Goal: Obtain resource: Download file/media

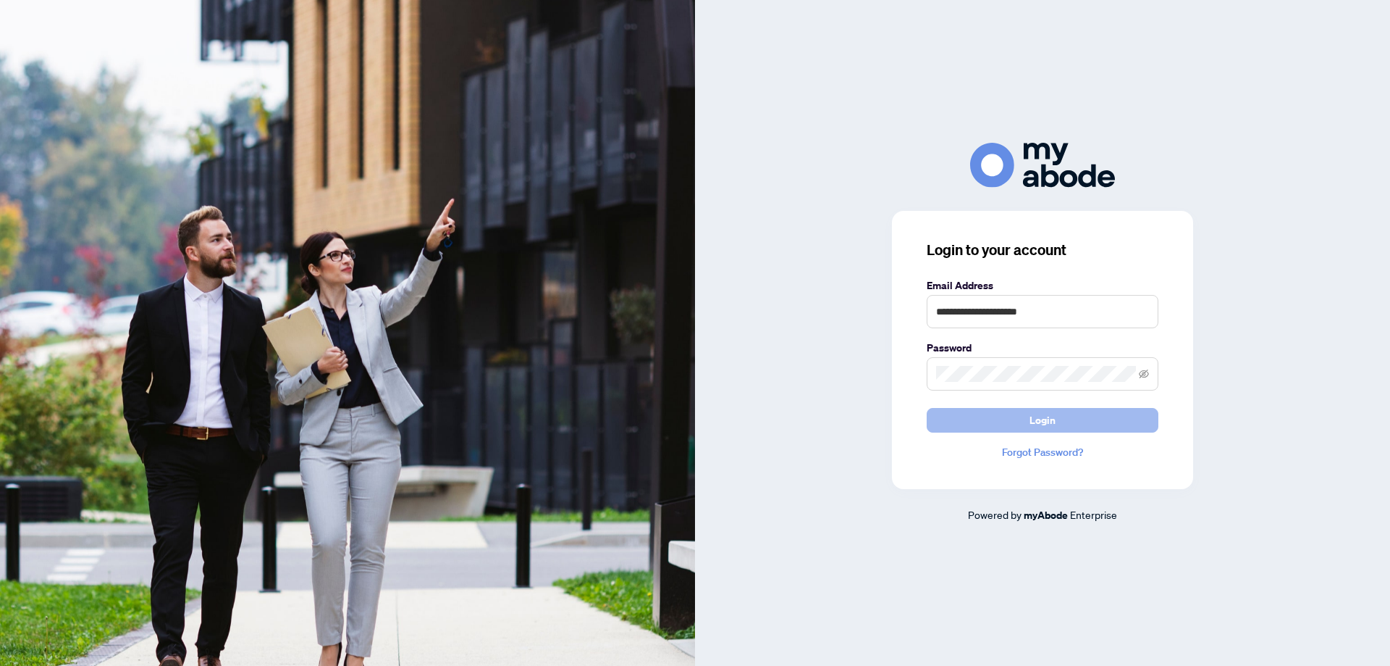
click at [1042, 422] on span "Login" at bounding box center [1043, 419] width 26 height 23
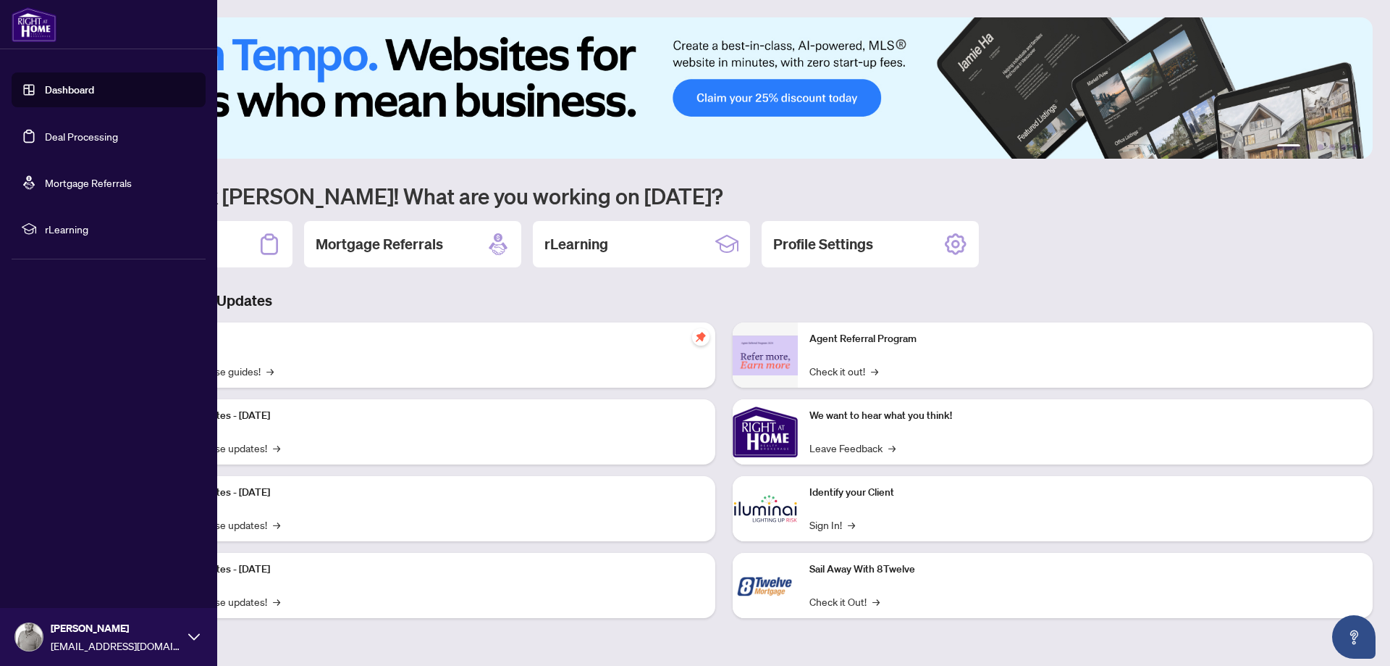
click at [47, 130] on link "Deal Processing" at bounding box center [81, 136] width 73 height 13
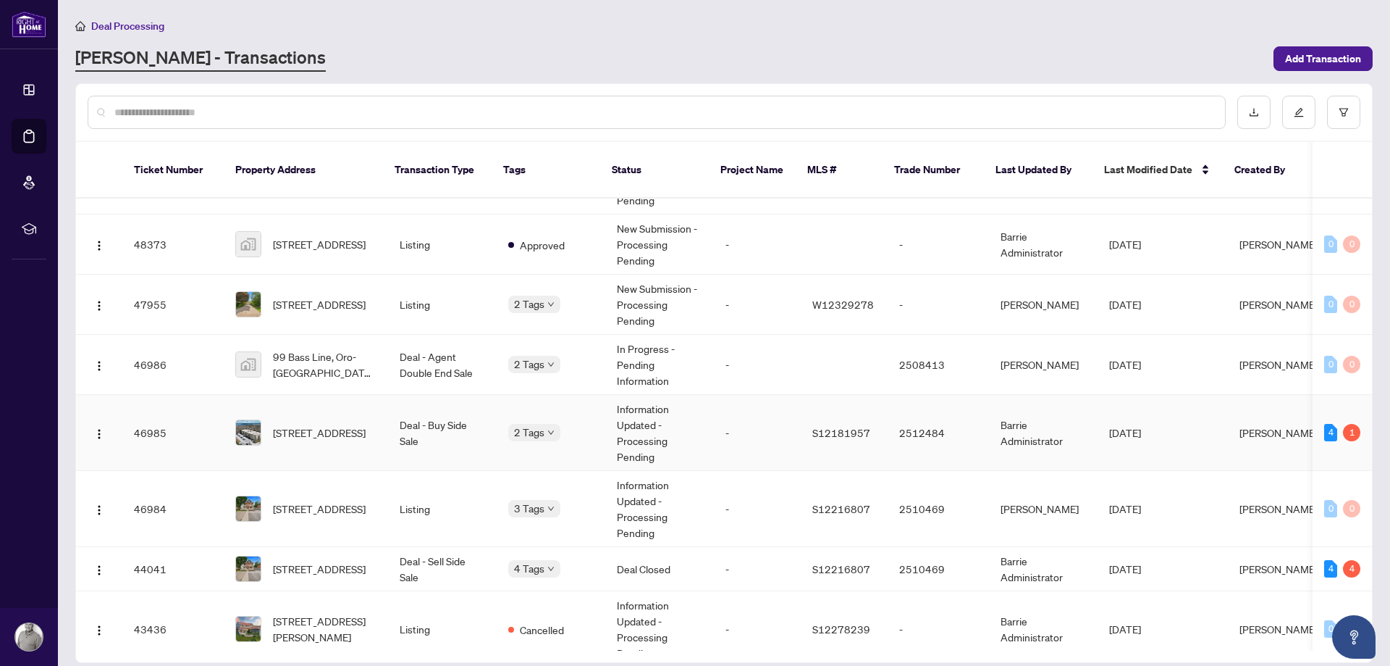
scroll to position [165, 0]
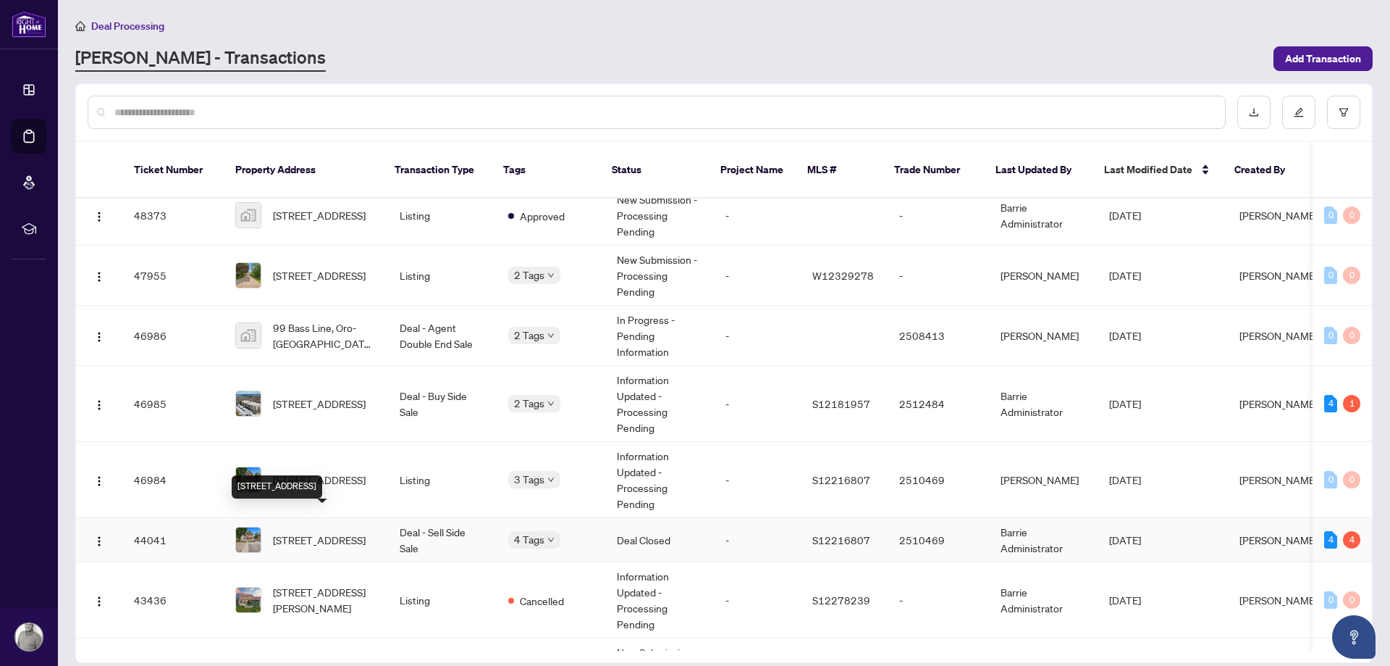
click at [333, 532] on span "[STREET_ADDRESS]" at bounding box center [319, 540] width 93 height 16
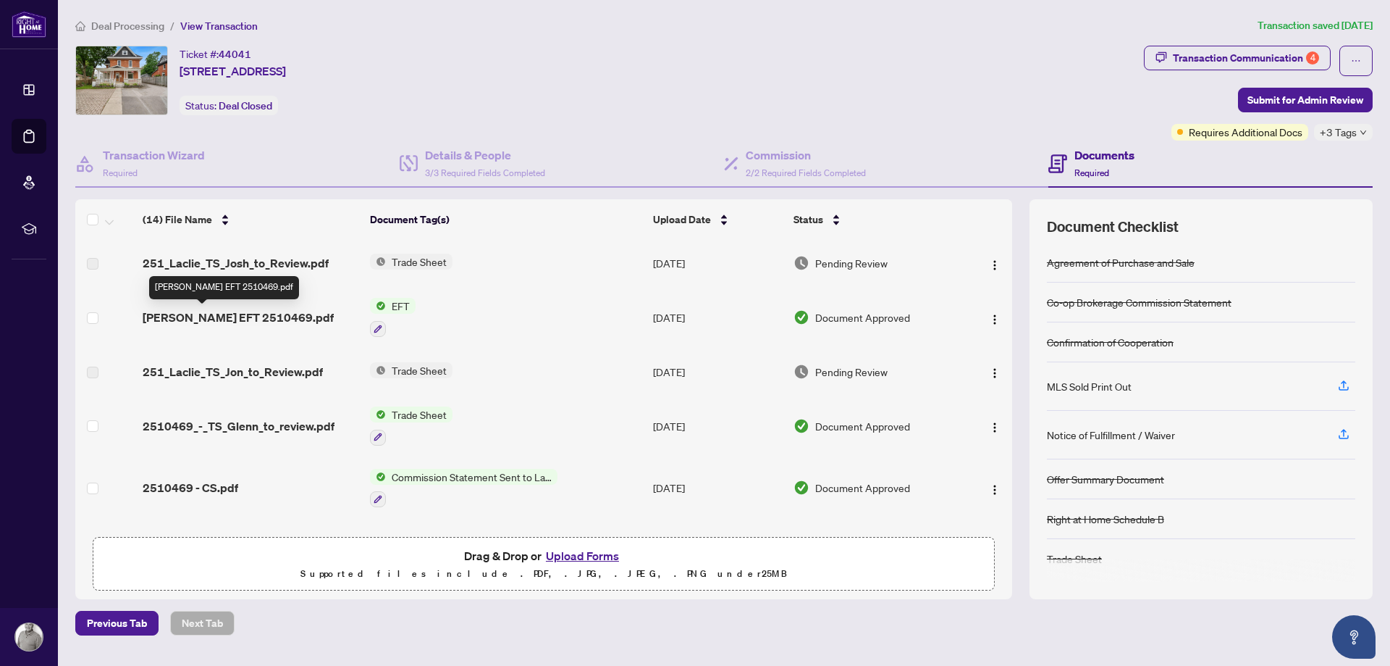
click at [223, 317] on span "[PERSON_NAME] EFT 2510469.pdf" at bounding box center [238, 316] width 191 height 17
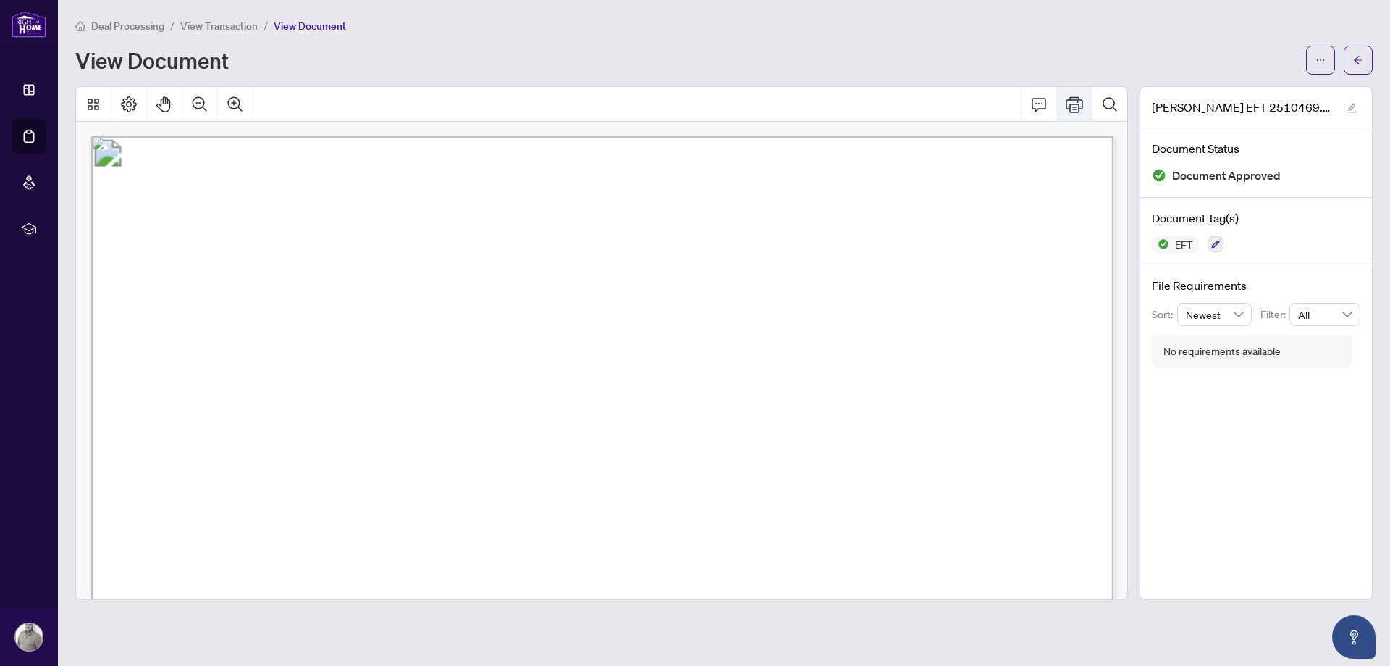
click at [1070, 107] on icon "Print" at bounding box center [1074, 104] width 17 height 16
